Goal: Transaction & Acquisition: Purchase product/service

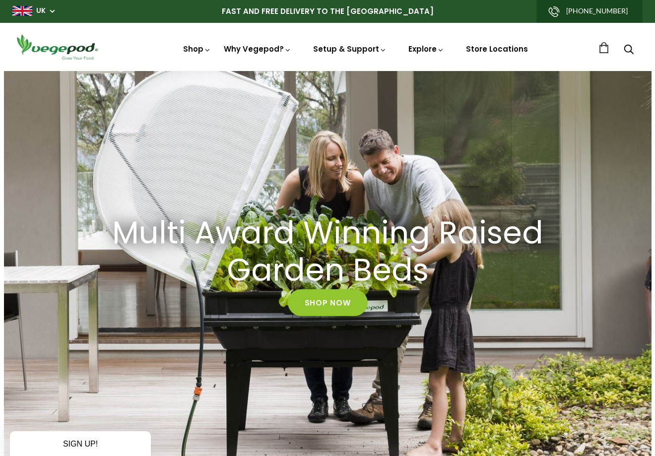
click at [196, 46] on div "Close dialog WANT ACCESS TO EXCLUSIVE DEALS? Sign up to receive access to our l…" at bounding box center [327, 228] width 655 height 456
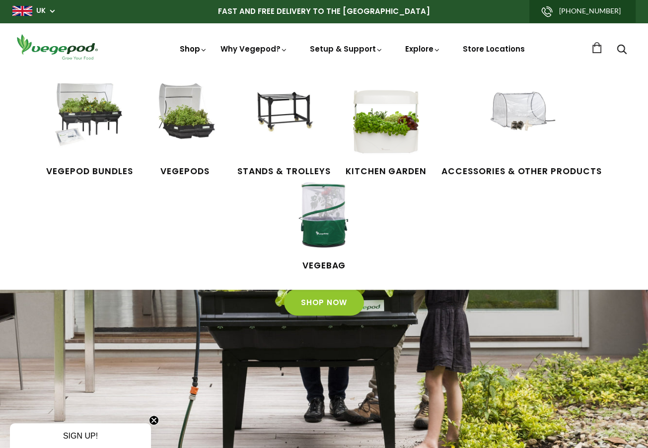
click at [196, 46] on link "Shop" at bounding box center [194, 63] width 28 height 38
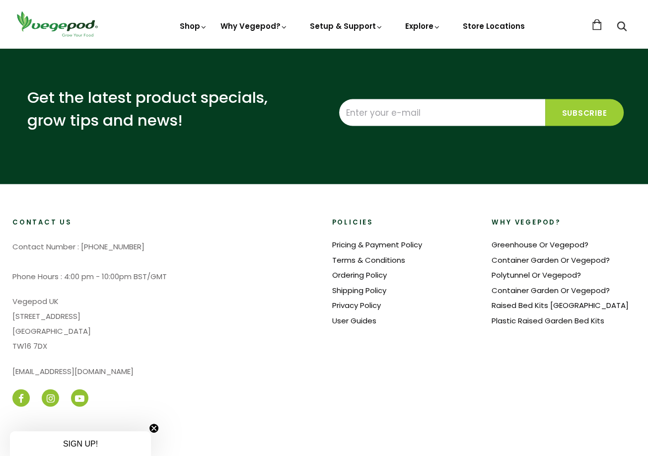
scroll to position [1935, 0]
